Goal: Find contact information: Find contact information

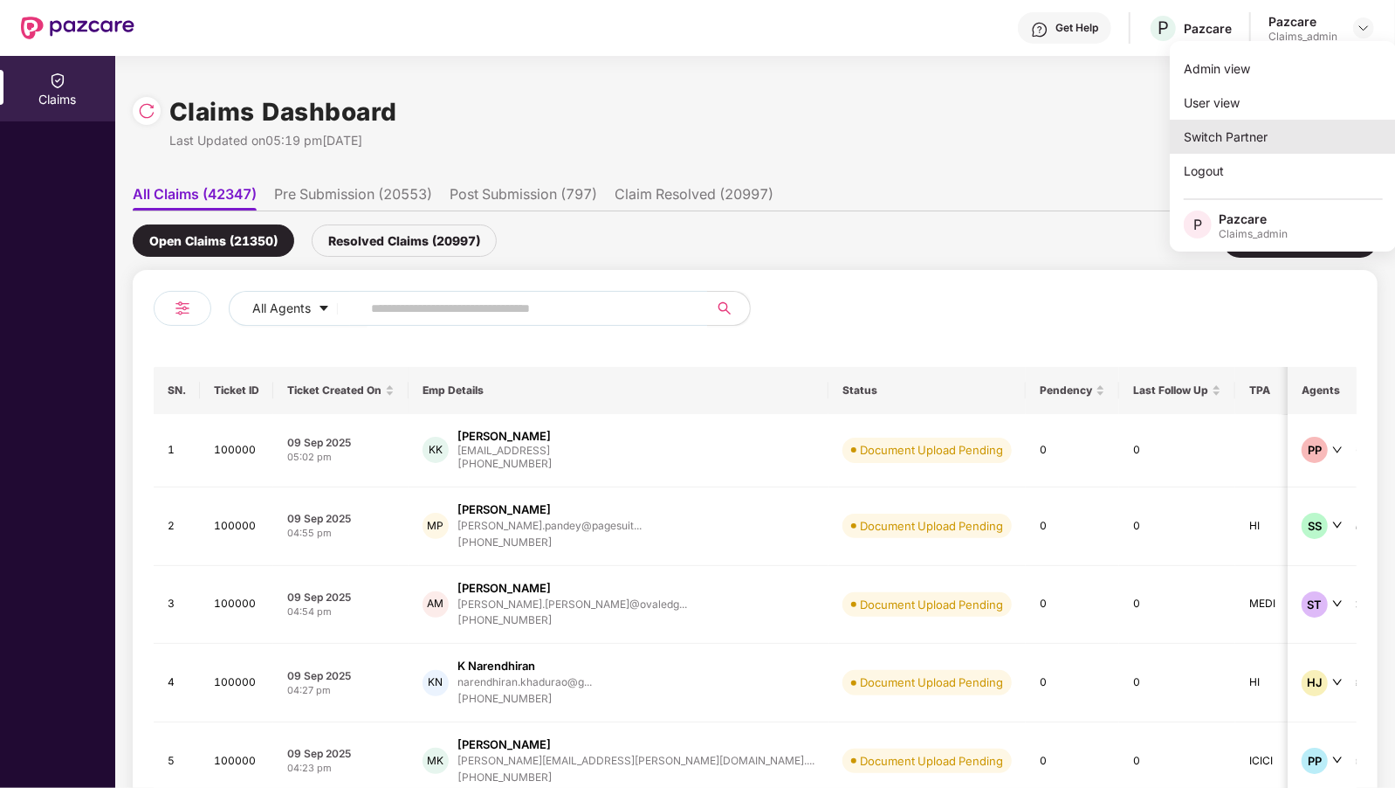
click at [1218, 135] on div "Switch Partner" at bounding box center [1283, 137] width 227 height 34
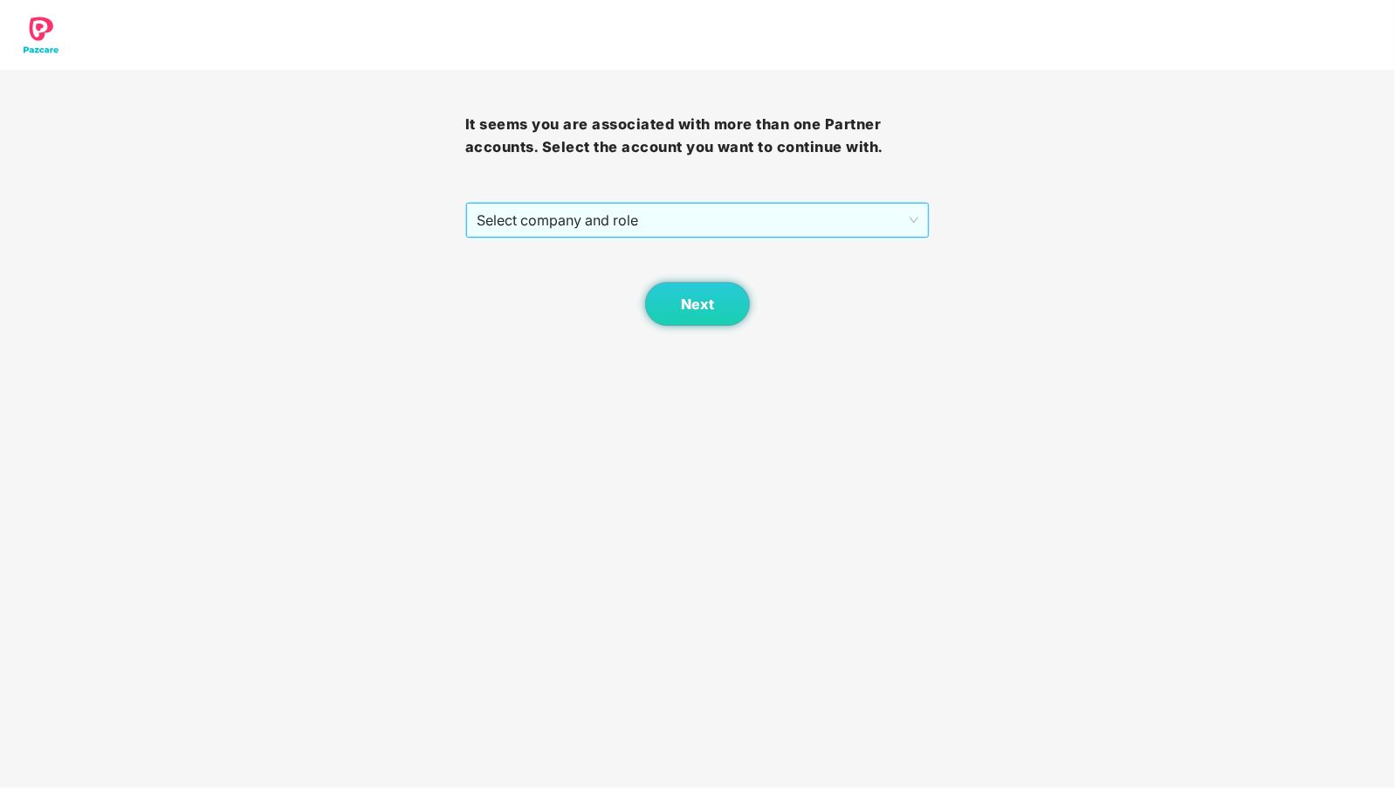
click at [640, 225] on span "Select company and role" at bounding box center [698, 219] width 443 height 33
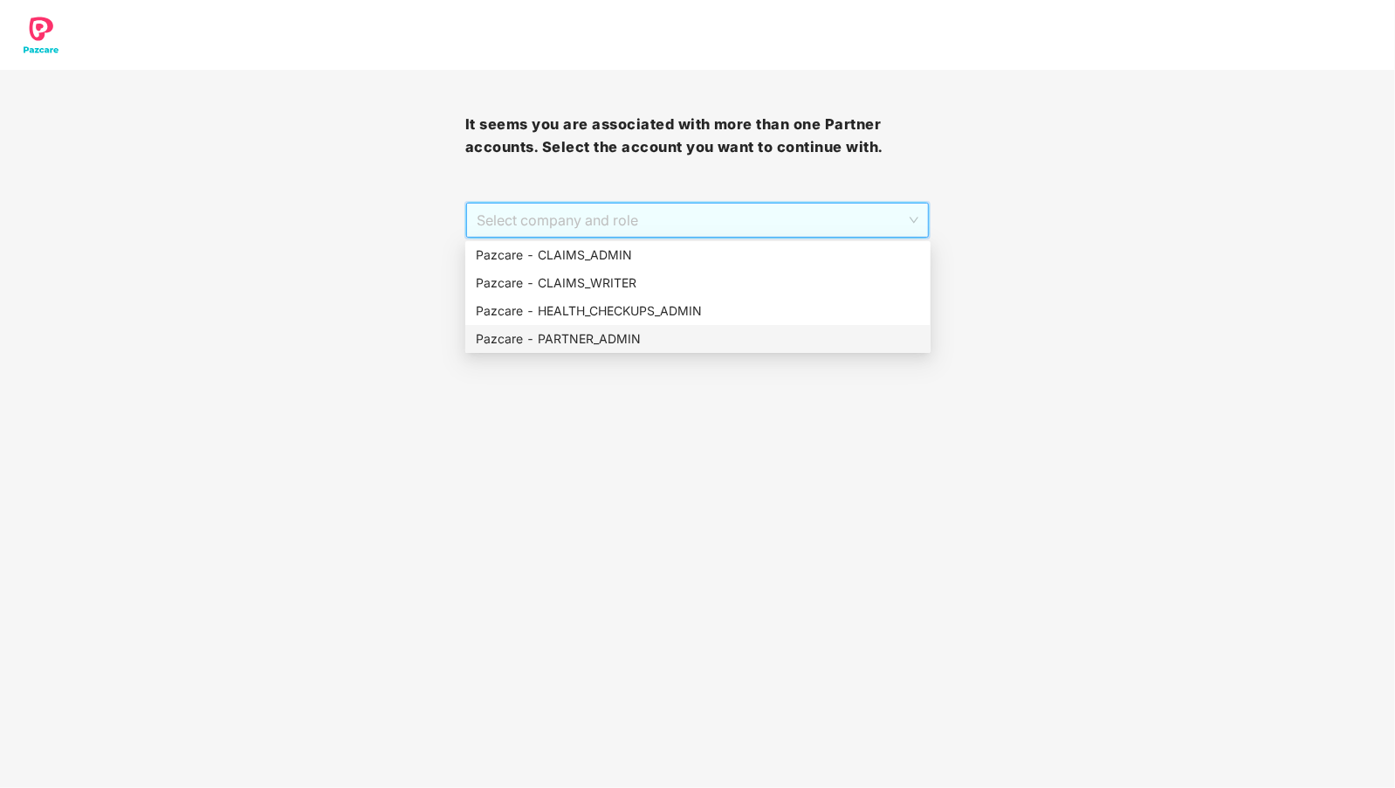
click at [581, 343] on div "Pazcare - PARTNER_ADMIN" at bounding box center [698, 338] width 444 height 19
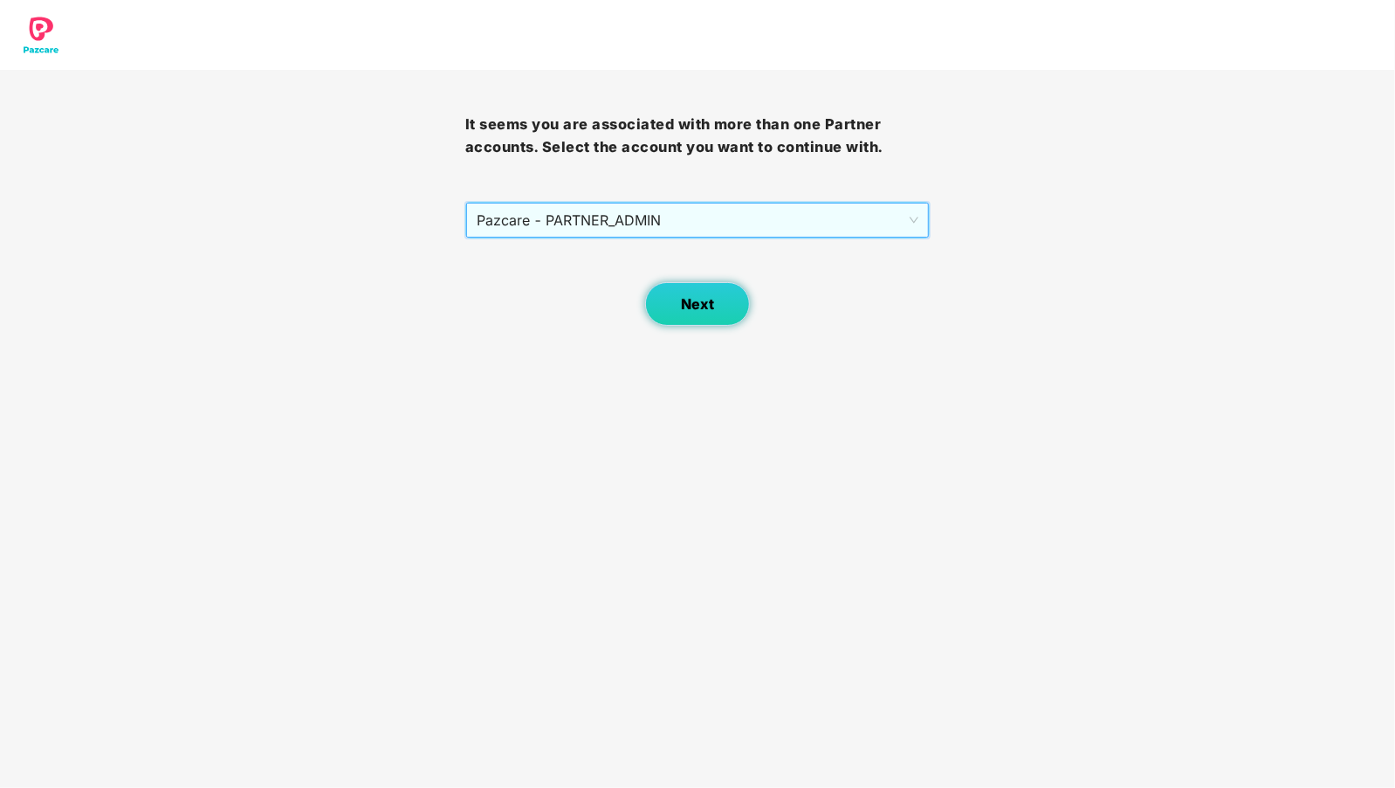
click at [692, 292] on button "Next" at bounding box center [697, 304] width 105 height 44
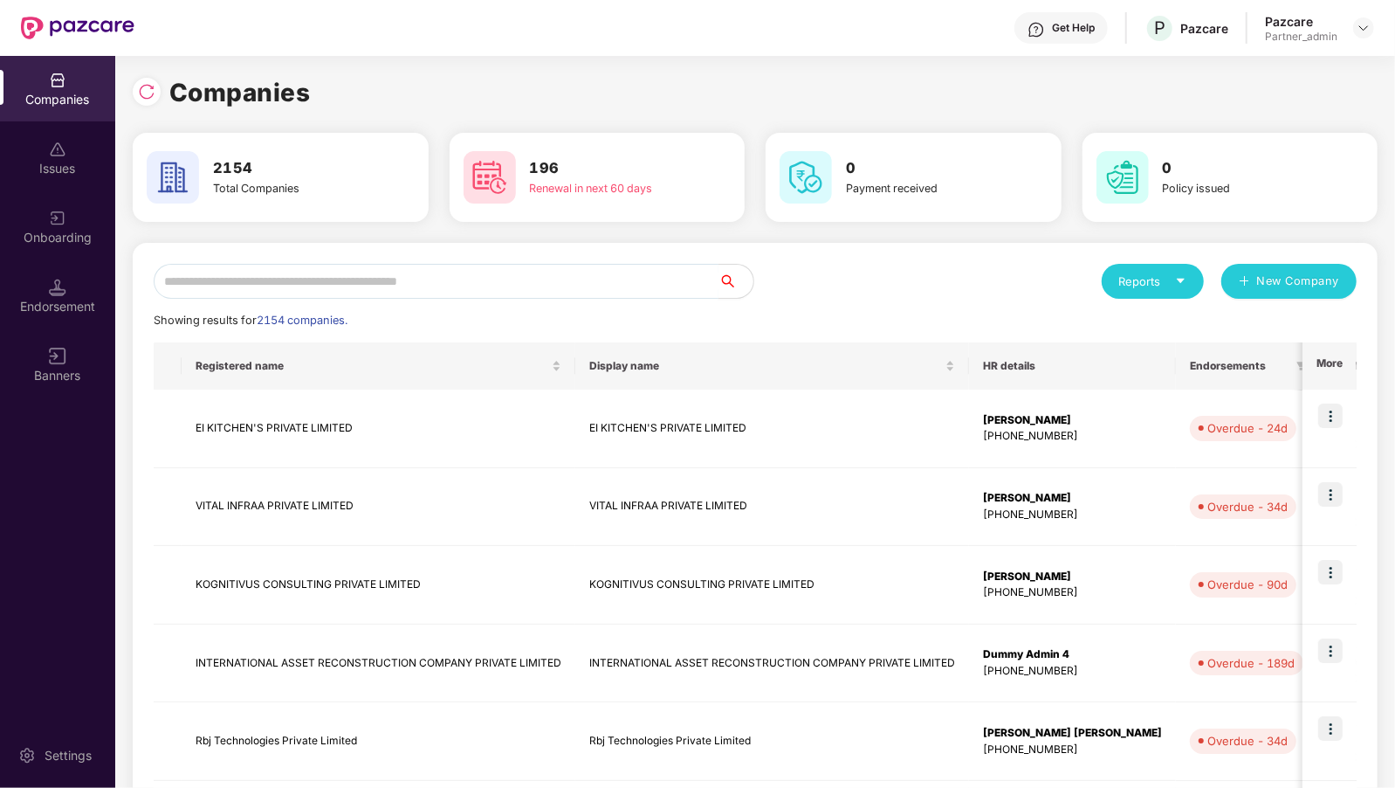
click at [412, 282] on input "text" at bounding box center [436, 281] width 565 height 35
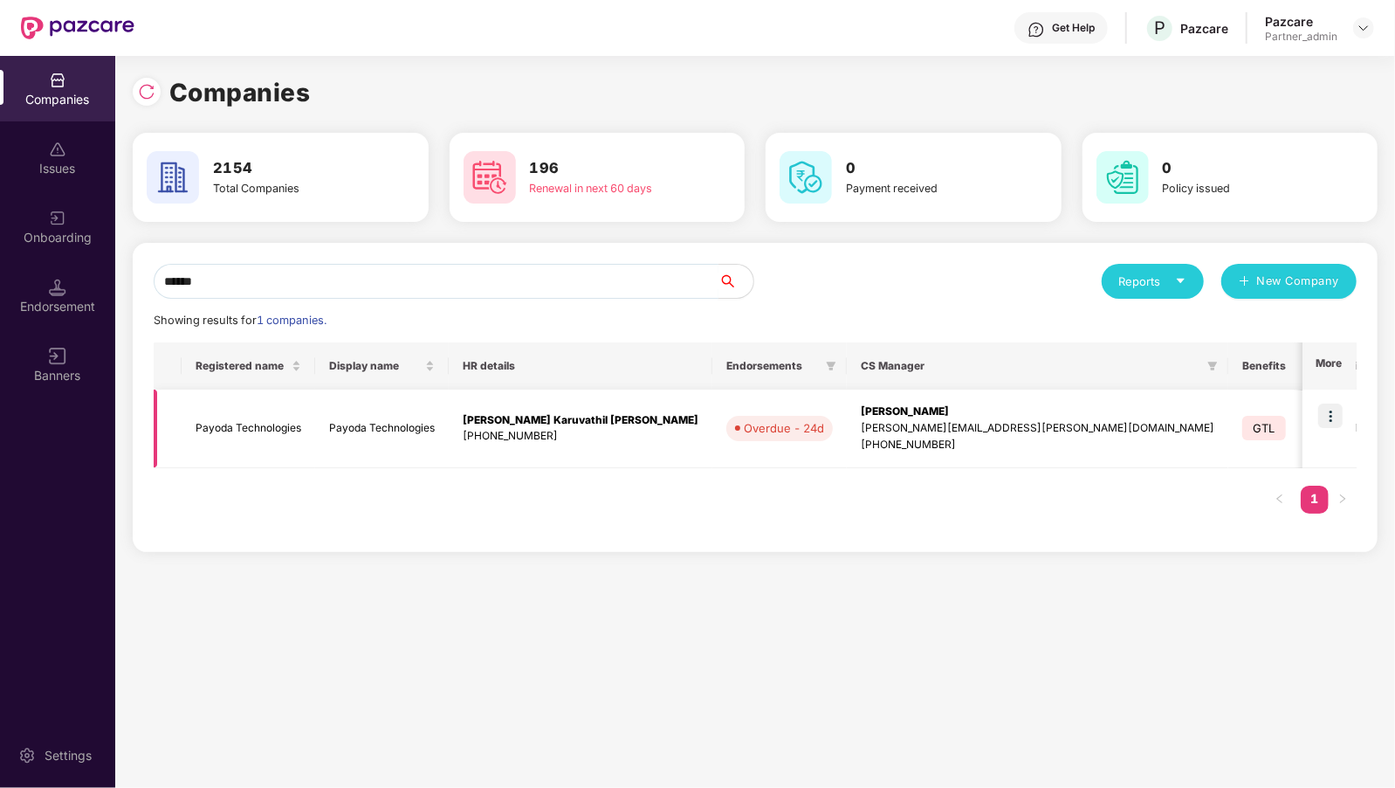
type input "******"
click at [1330, 406] on img at bounding box center [1330, 415] width 24 height 24
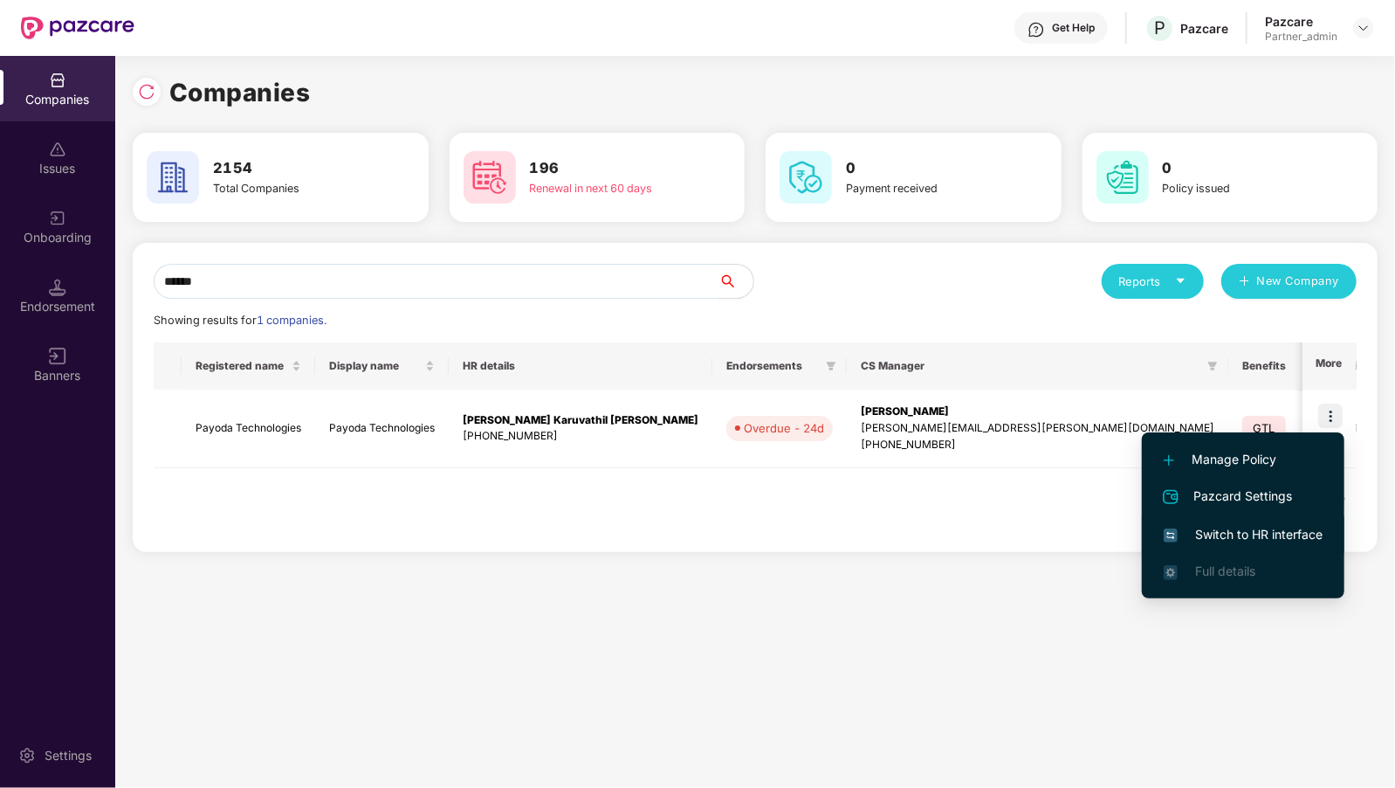
click at [1167, 527] on span "Switch to HR interface" at bounding box center [1243, 534] width 159 height 19
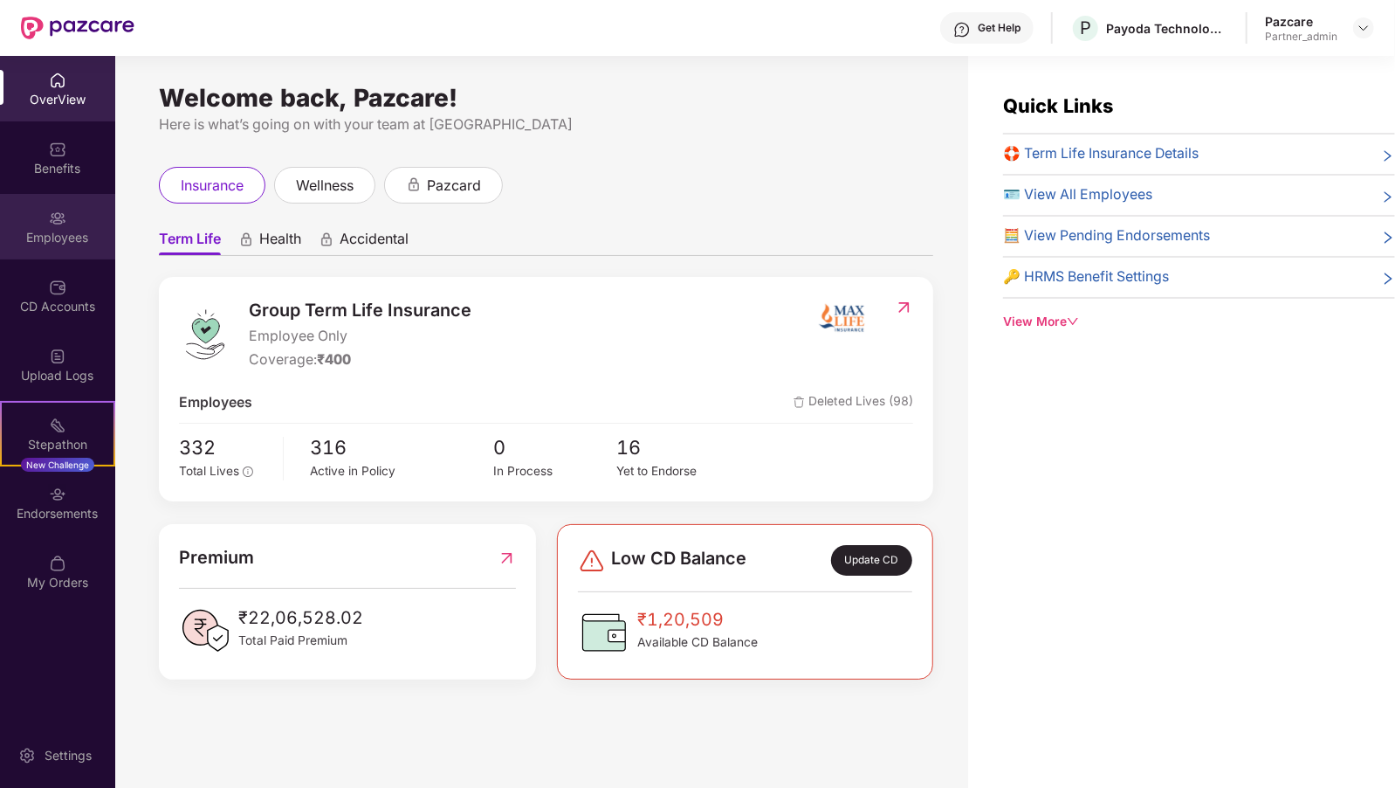
click at [58, 242] on div "Employees" at bounding box center [57, 237] width 115 height 17
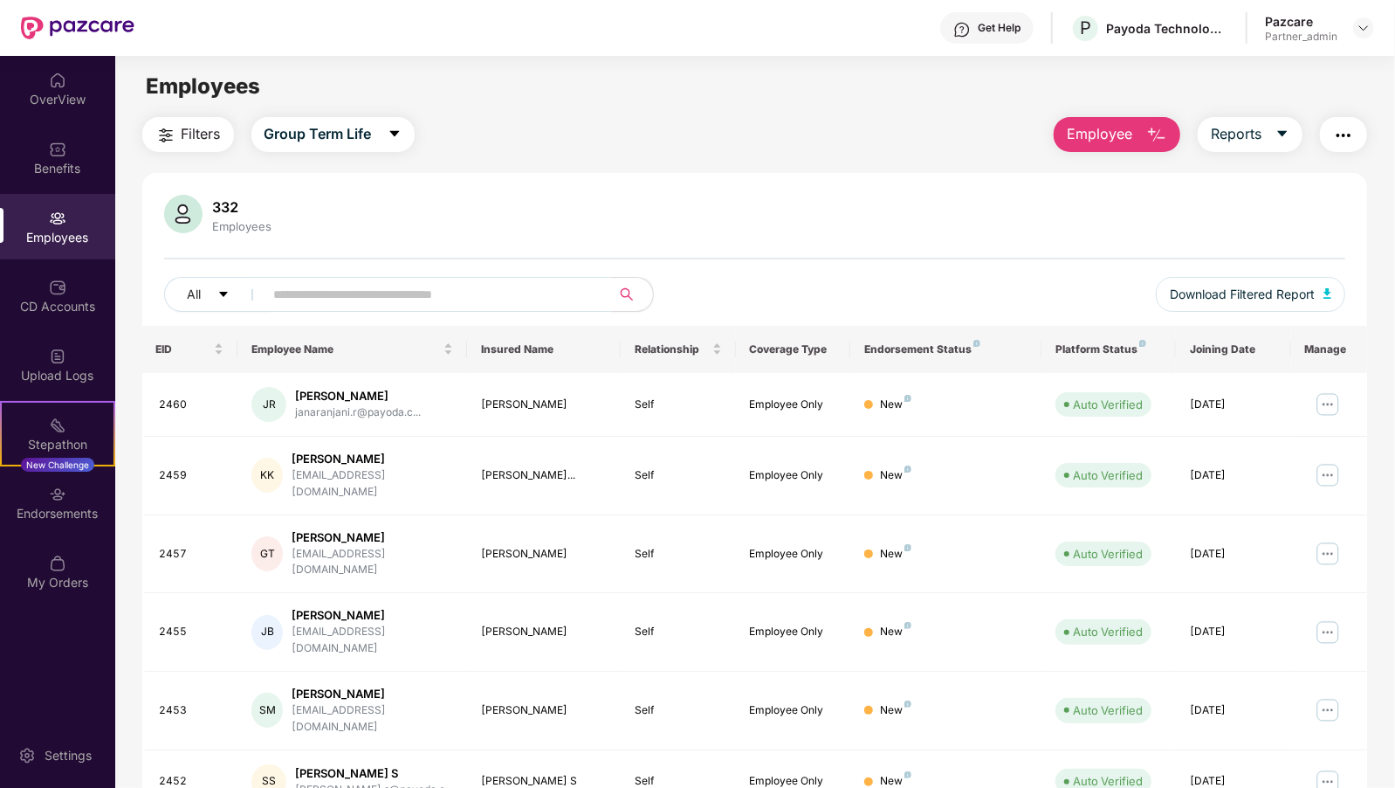
click at [351, 299] on input "text" at bounding box center [430, 294] width 313 height 26
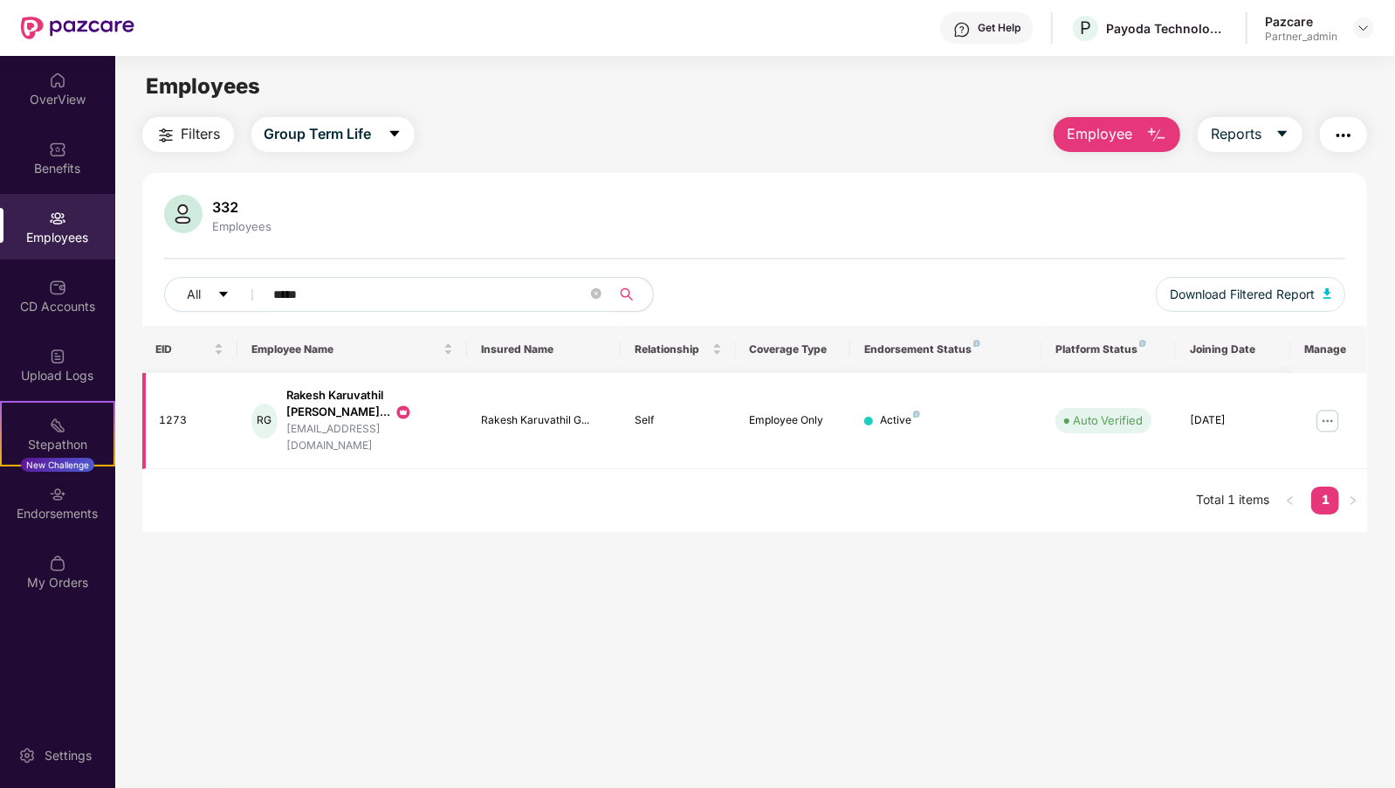
type input "*****"
click at [1334, 407] on img at bounding box center [1328, 421] width 28 height 28
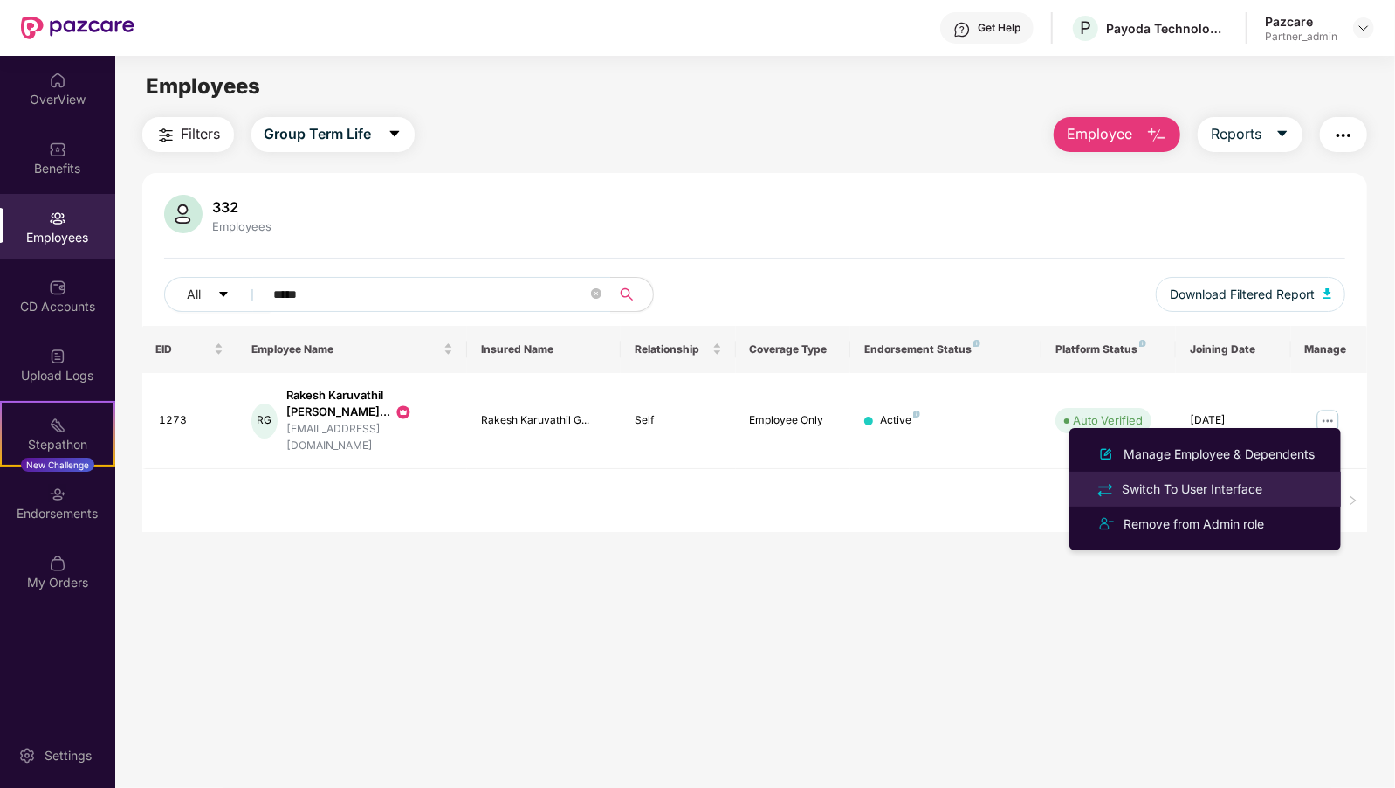
click at [1173, 486] on div "Switch To User Interface" at bounding box center [1192, 488] width 148 height 19
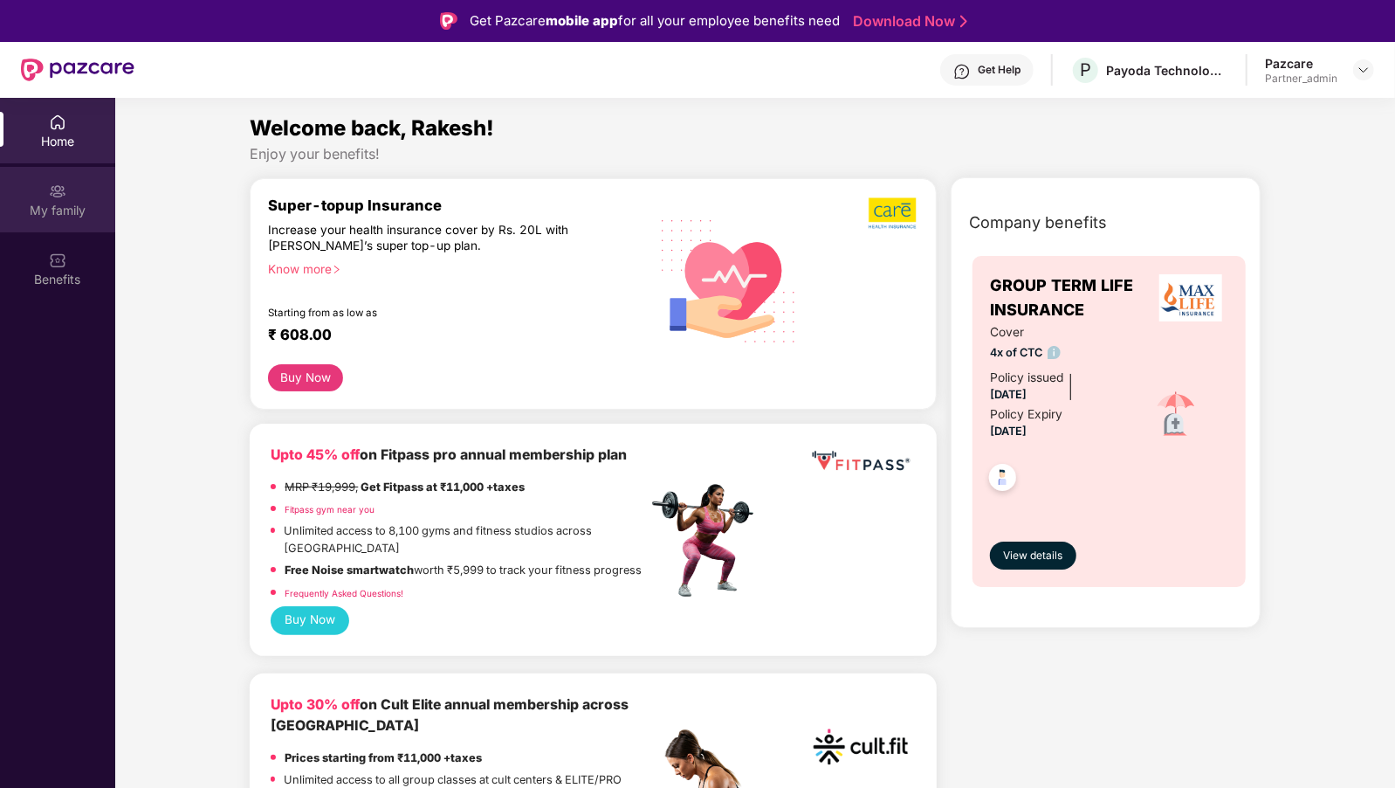
click at [38, 205] on div "My family" at bounding box center [57, 210] width 115 height 17
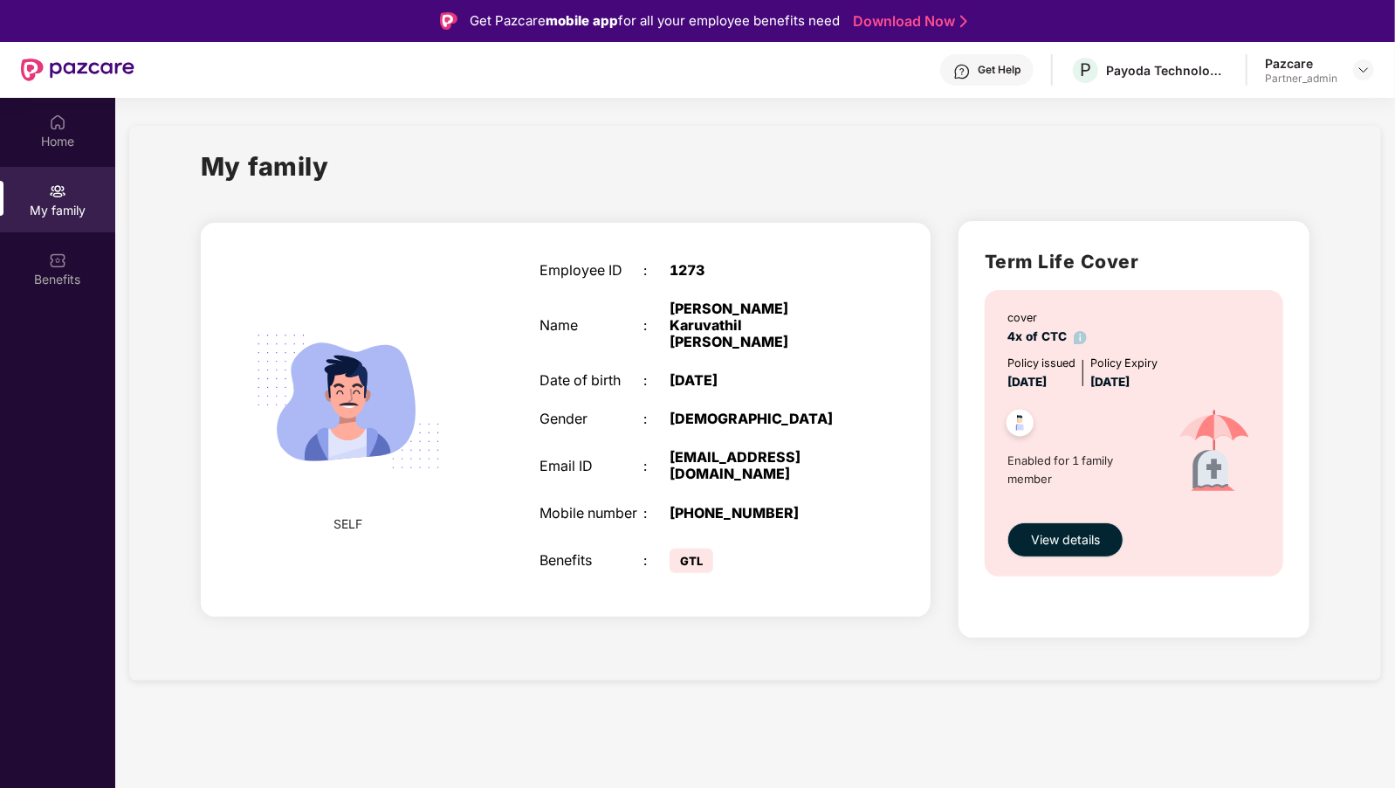
click at [723, 449] on div "[EMAIL_ADDRESS][DOMAIN_NAME]" at bounding box center [761, 465] width 182 height 33
copy div "[EMAIL_ADDRESS][DOMAIN_NAME]"
